Goal: Task Accomplishment & Management: Use online tool/utility

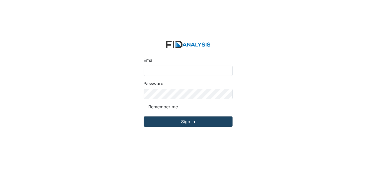
type input "[EMAIL_ADDRESS][DOMAIN_NAME]"
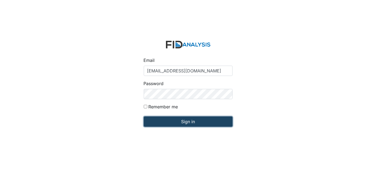
click at [174, 123] on input "Sign in" at bounding box center [188, 122] width 89 height 10
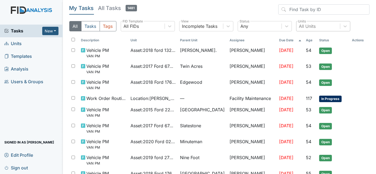
click at [308, 26] on div "All Units" at bounding box center [307, 26] width 17 height 6
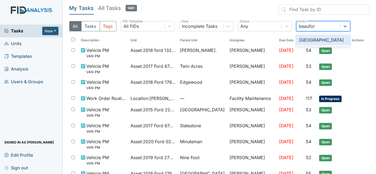
type input "beaufort"
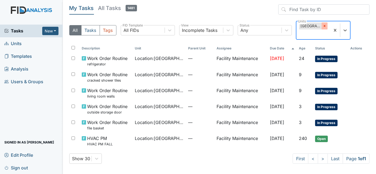
click at [323, 27] on icon at bounding box center [324, 26] width 4 height 4
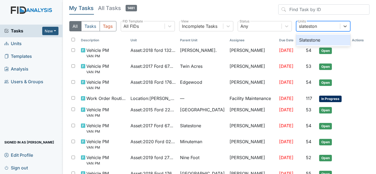
type input "slatestone"
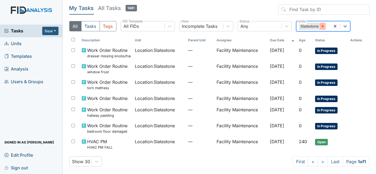
click at [322, 26] on icon at bounding box center [322, 26] width 2 height 2
type input "minuteman"
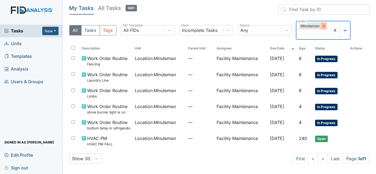
click at [323, 26] on icon at bounding box center [323, 26] width 2 height 2
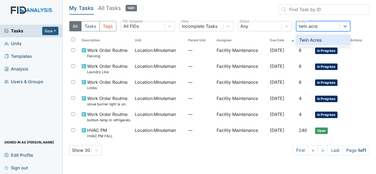
type input "twin acres"
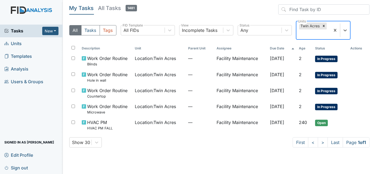
click at [323, 26] on icon at bounding box center [323, 26] width 2 height 2
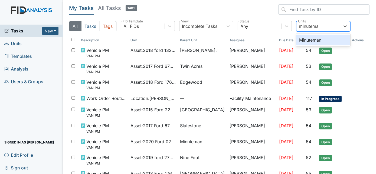
type input "minuteman"
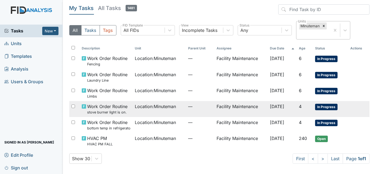
click at [160, 107] on span "Location : Minuteman" at bounding box center [155, 106] width 41 height 6
